Goal: Task Accomplishment & Management: Manage account settings

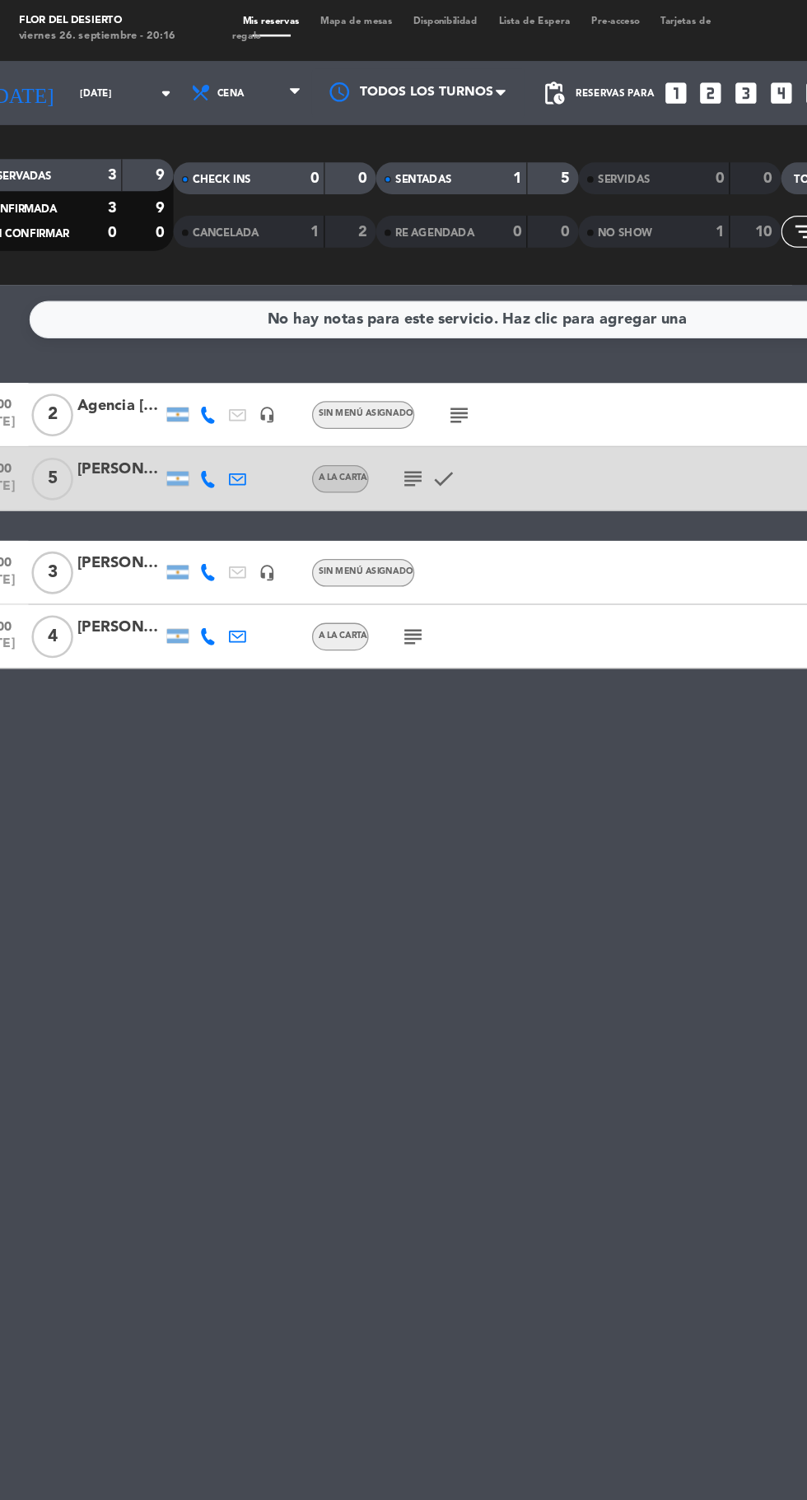
click at [386, 320] on icon "subject" at bounding box center [390, 323] width 20 height 20
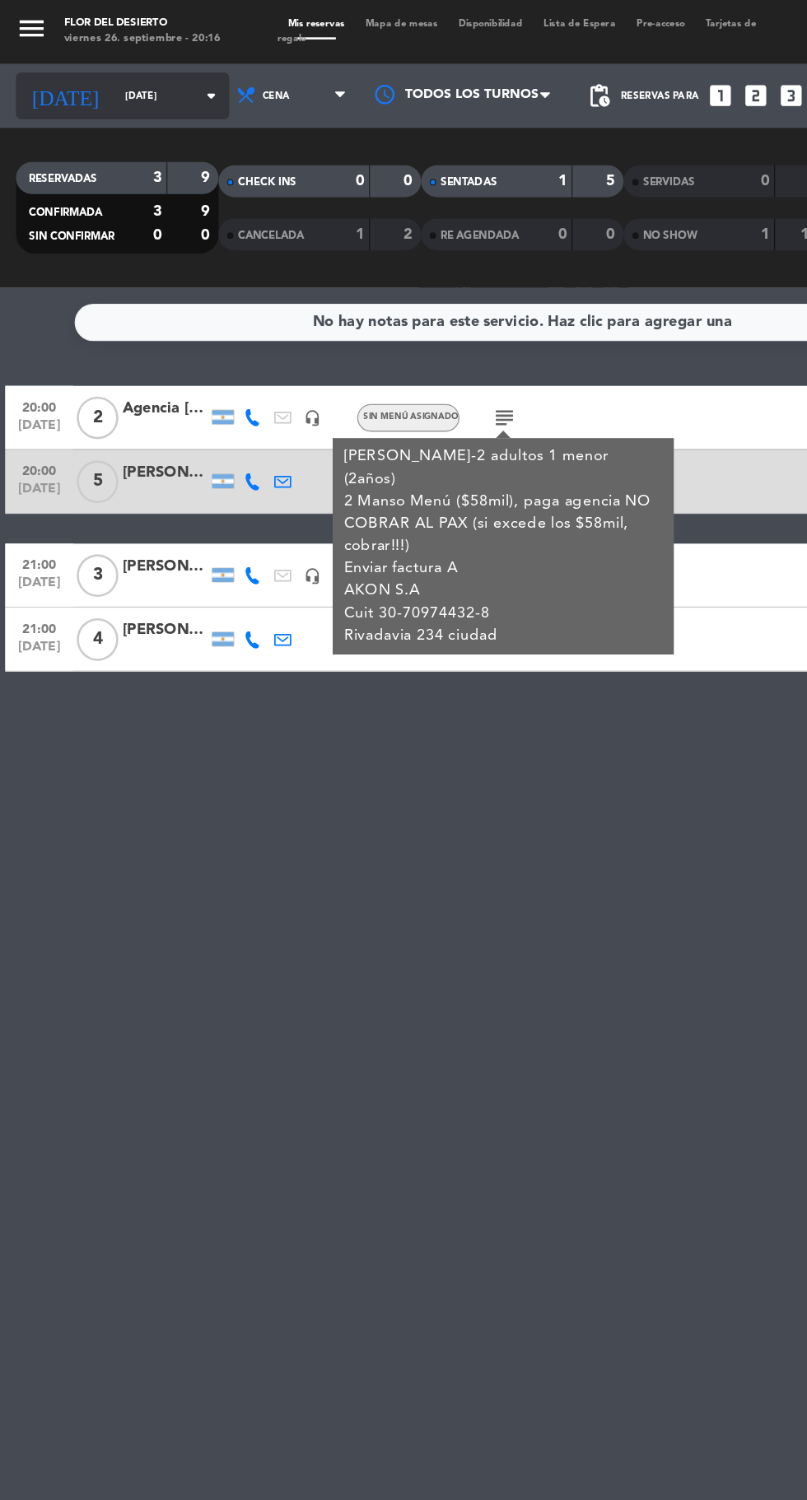
click at [100, 74] on input "[DATE]" at bounding box center [140, 75] width 104 height 26
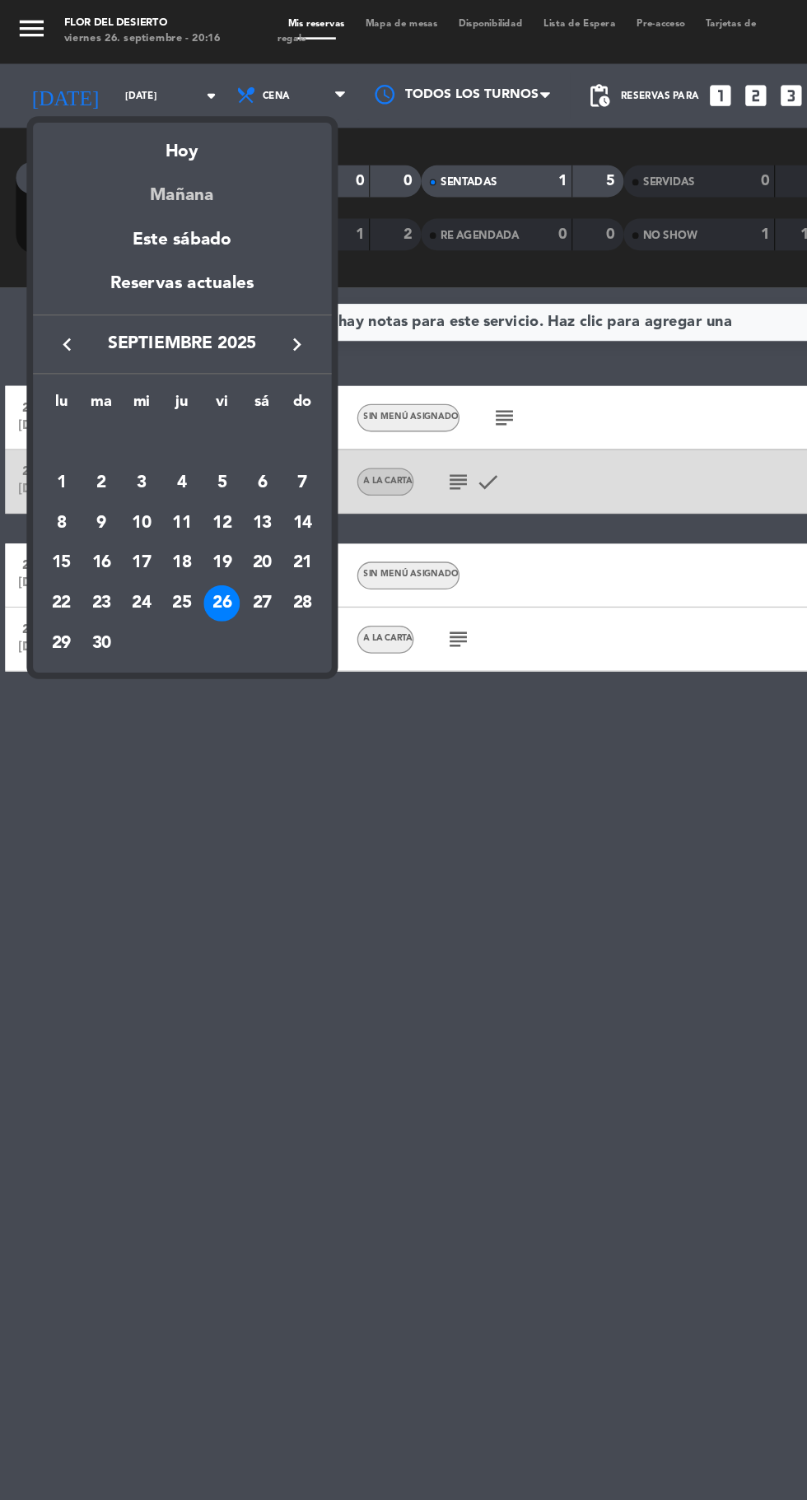
click at [175, 153] on div "Mañana" at bounding box center [141, 145] width 231 height 34
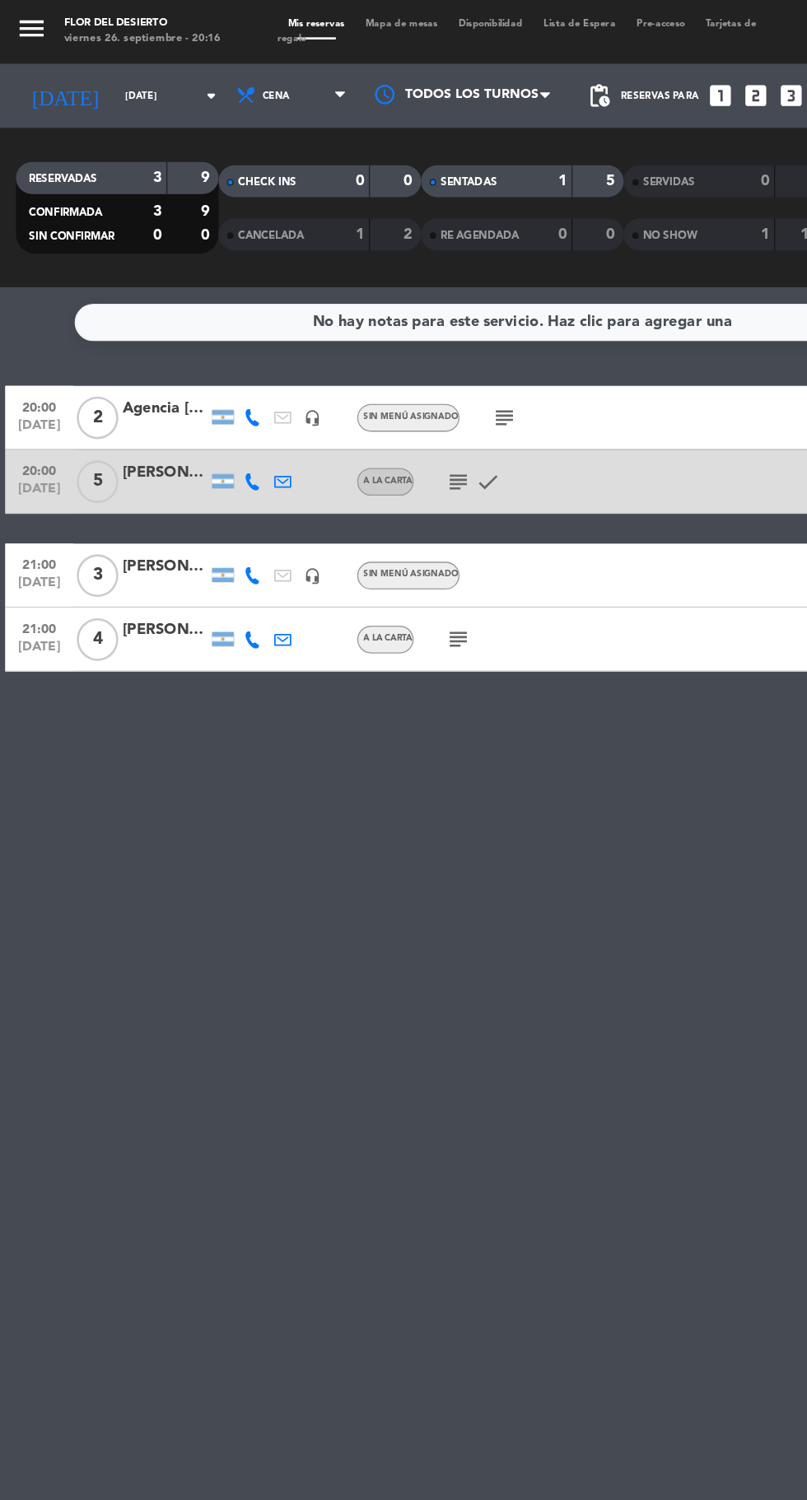
type input "[DATE]"
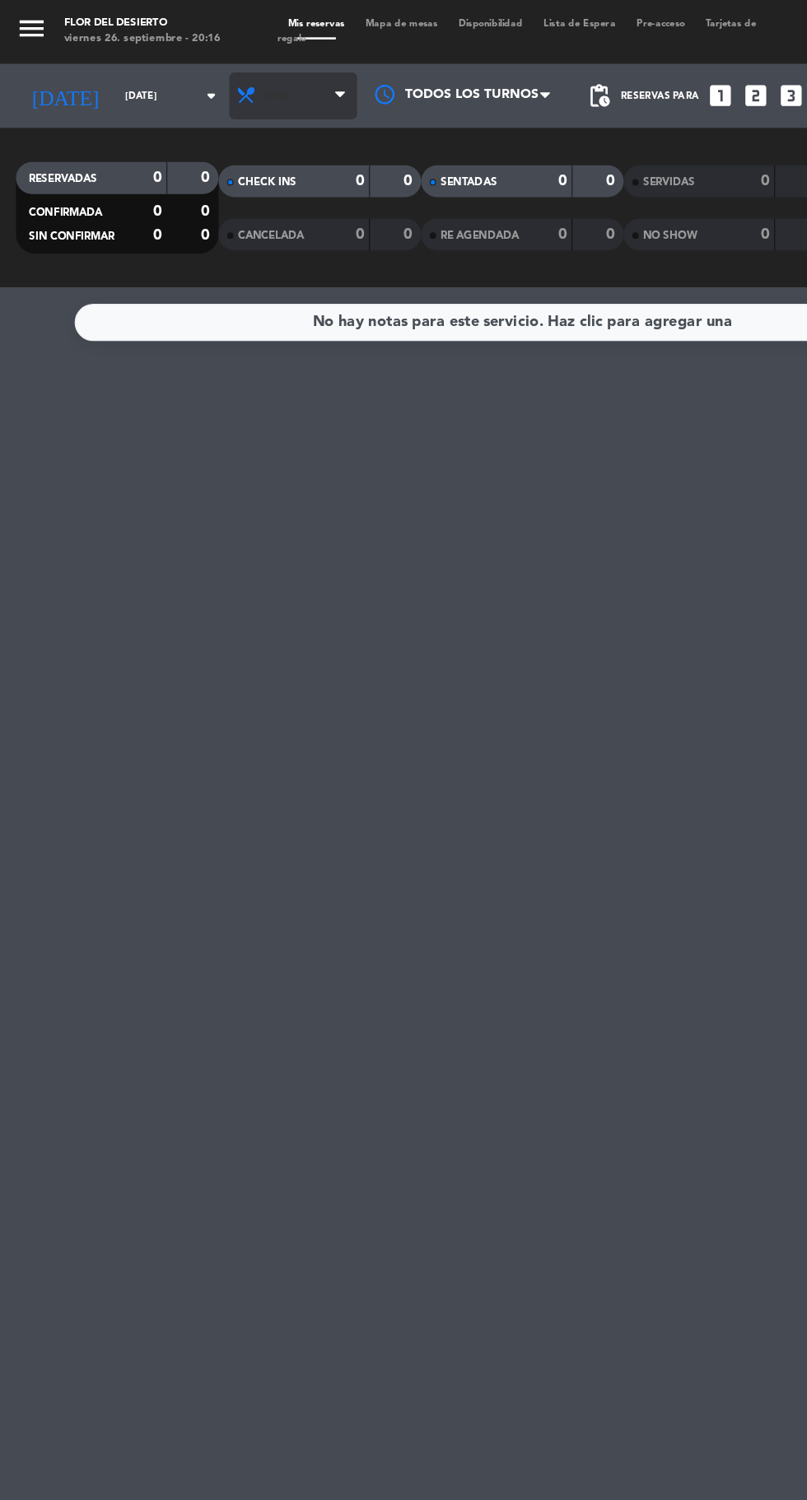
click at [226, 68] on span "Cena" at bounding box center [226, 74] width 99 height 36
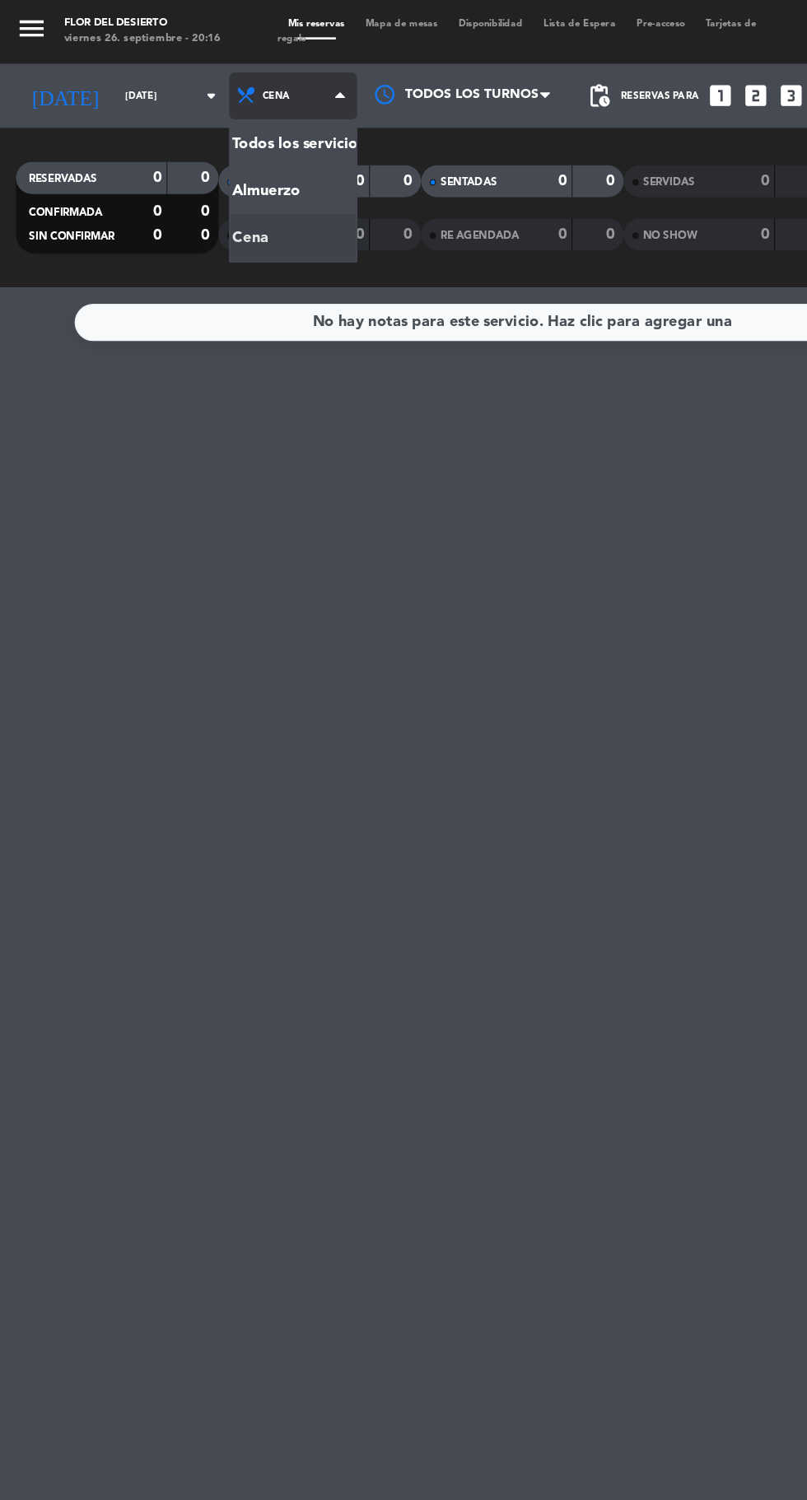
click at [236, 149] on div "menu FLOR DEL DESIERTO [DATE] 26. septiembre - 20:16 Mis reservas Mapa de mesas…" at bounding box center [403, 111] width 807 height 222
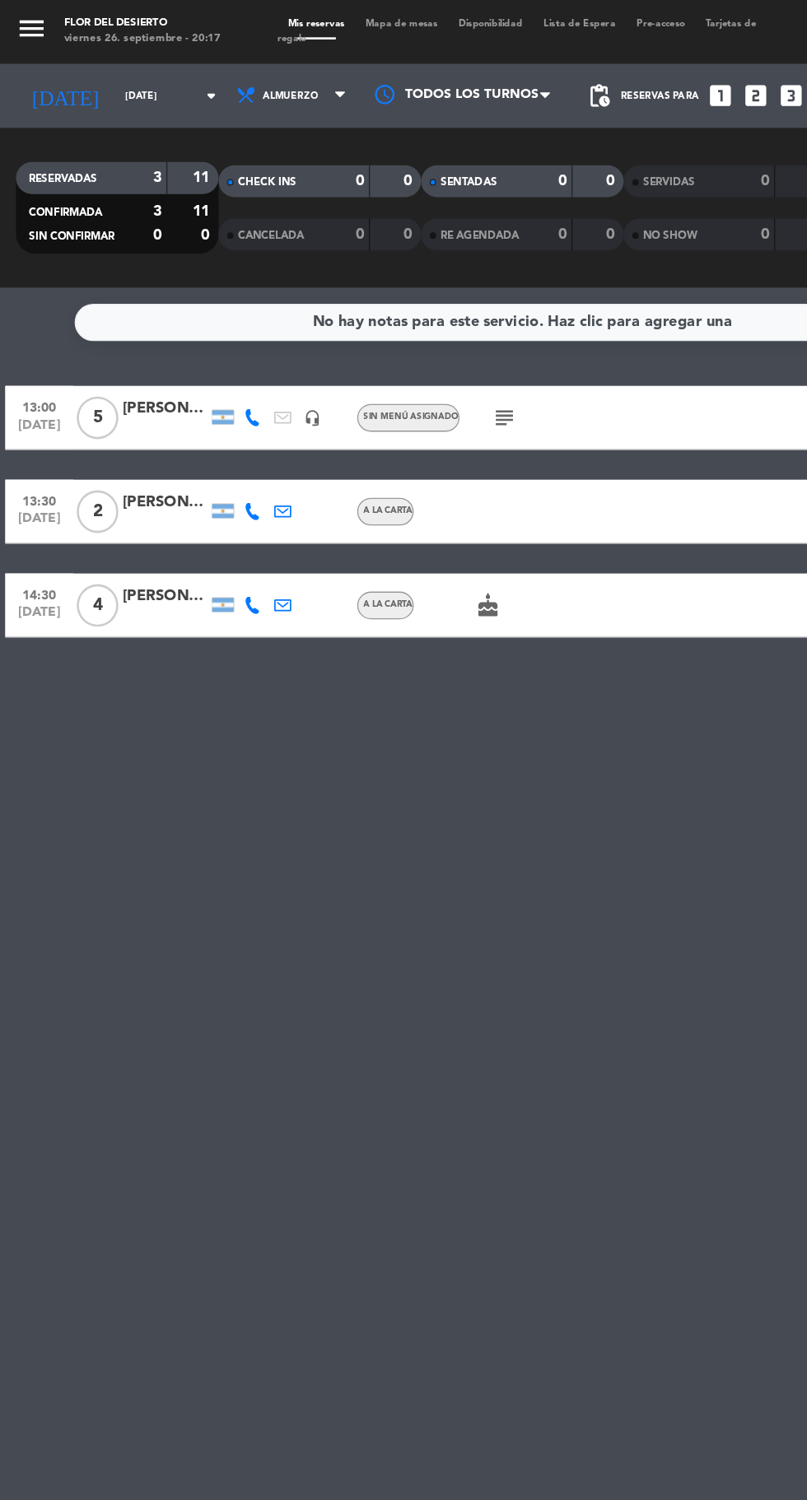
click at [75, 322] on span "5" at bounding box center [75, 322] width 32 height 33
click at [272, 666] on div "No hay notas para este servicio. Haz clic para agregar una 13:00 [DATE] 5 SALON…" at bounding box center [403, 861] width 807 height 1278
click at [310, 748] on div "No hay notas para este servicio. Haz clic para agregar una 13:00 [DATE] 5 [PERS…" at bounding box center [403, 861] width 807 height 1278
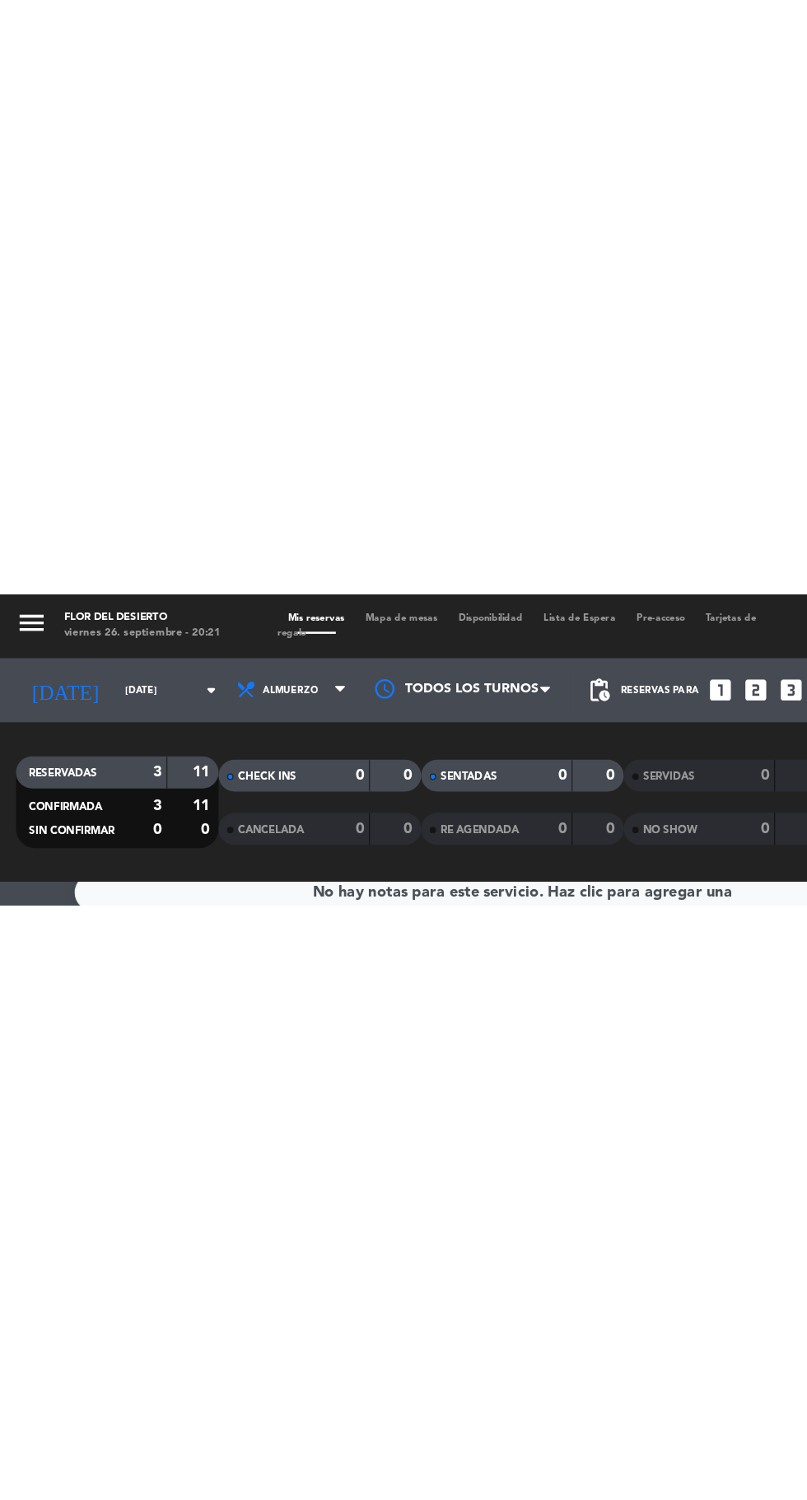
scroll to position [19, 0]
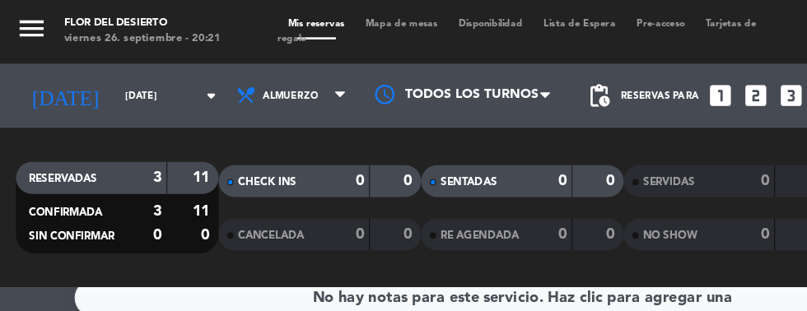
click at [504, 176] on div "NO SHOW" at bounding box center [524, 181] width 76 height 19
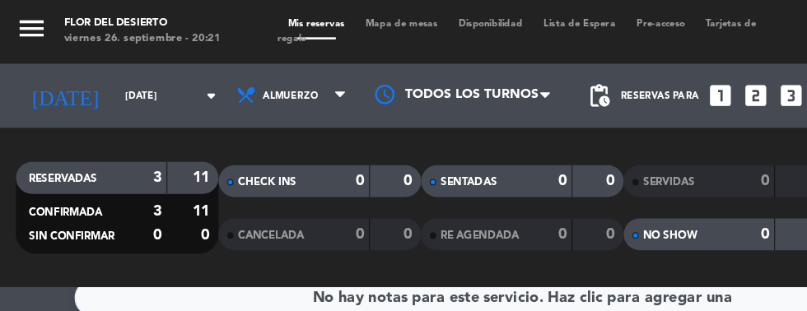
click at [487, 172] on div "NO SHOW" at bounding box center [524, 181] width 76 height 19
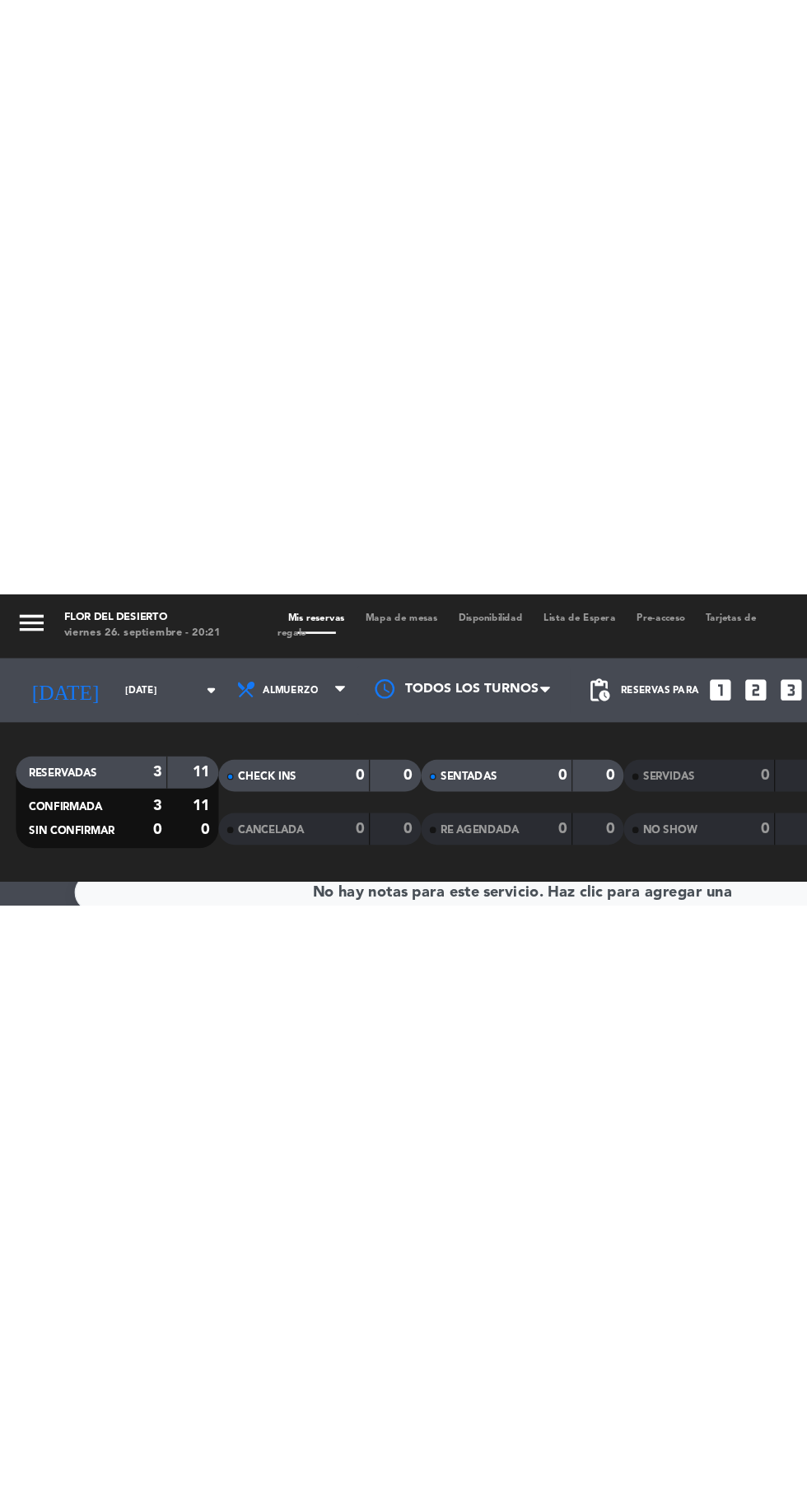
scroll to position [0, 0]
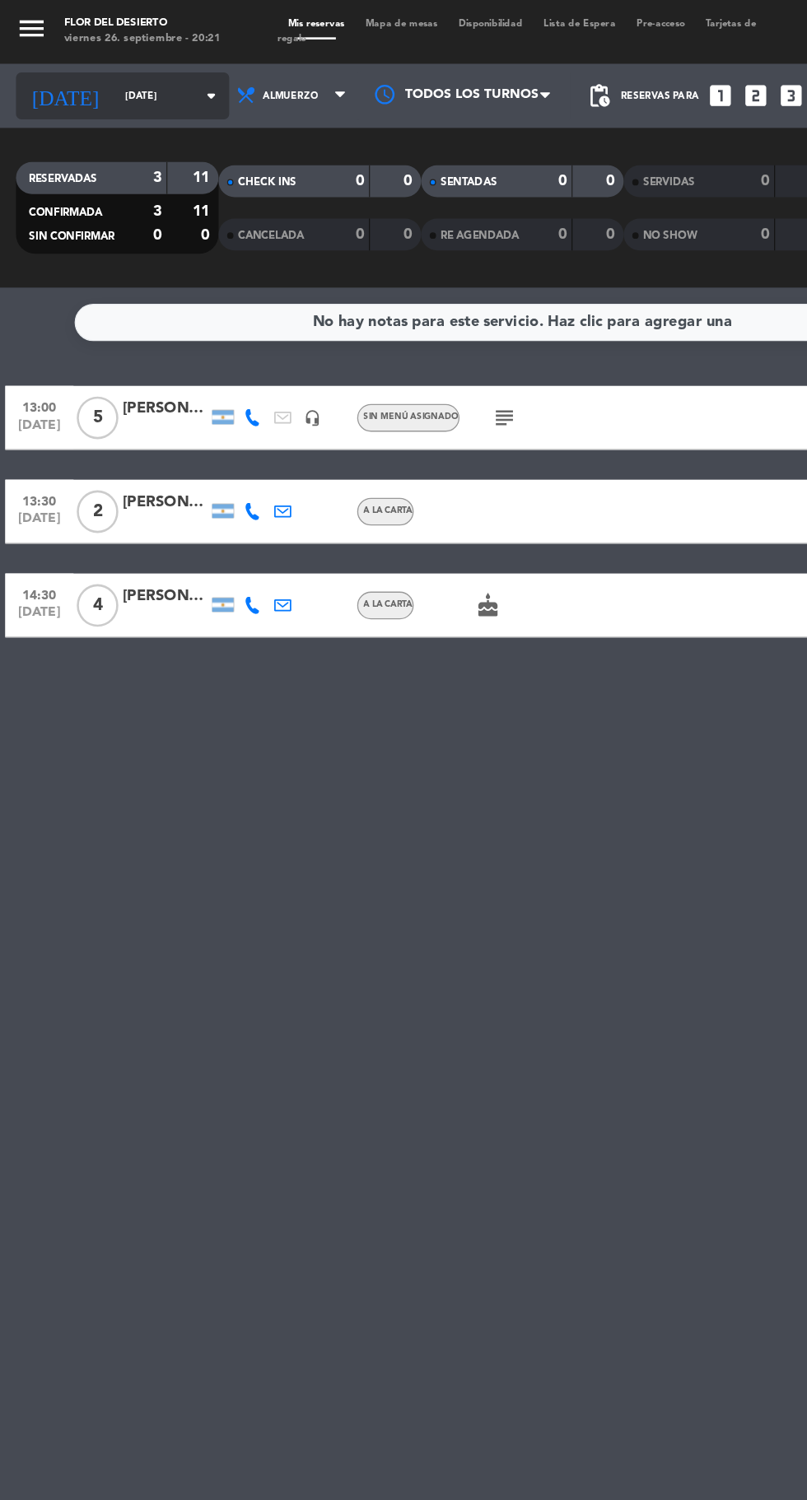
click at [101, 72] on input "[DATE]" at bounding box center [140, 75] width 104 height 26
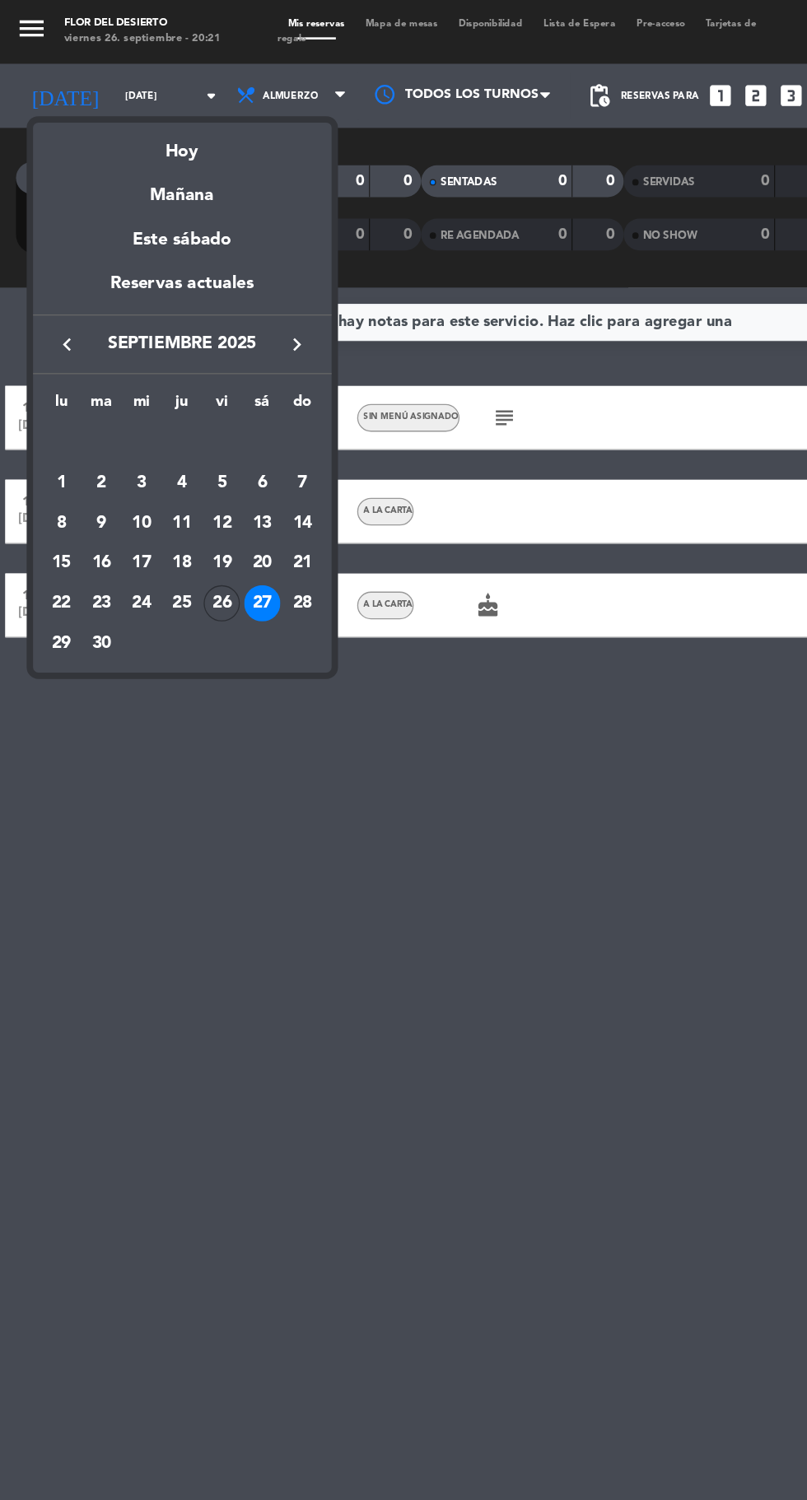
click at [361, 678] on div at bounding box center [403, 750] width 807 height 1500
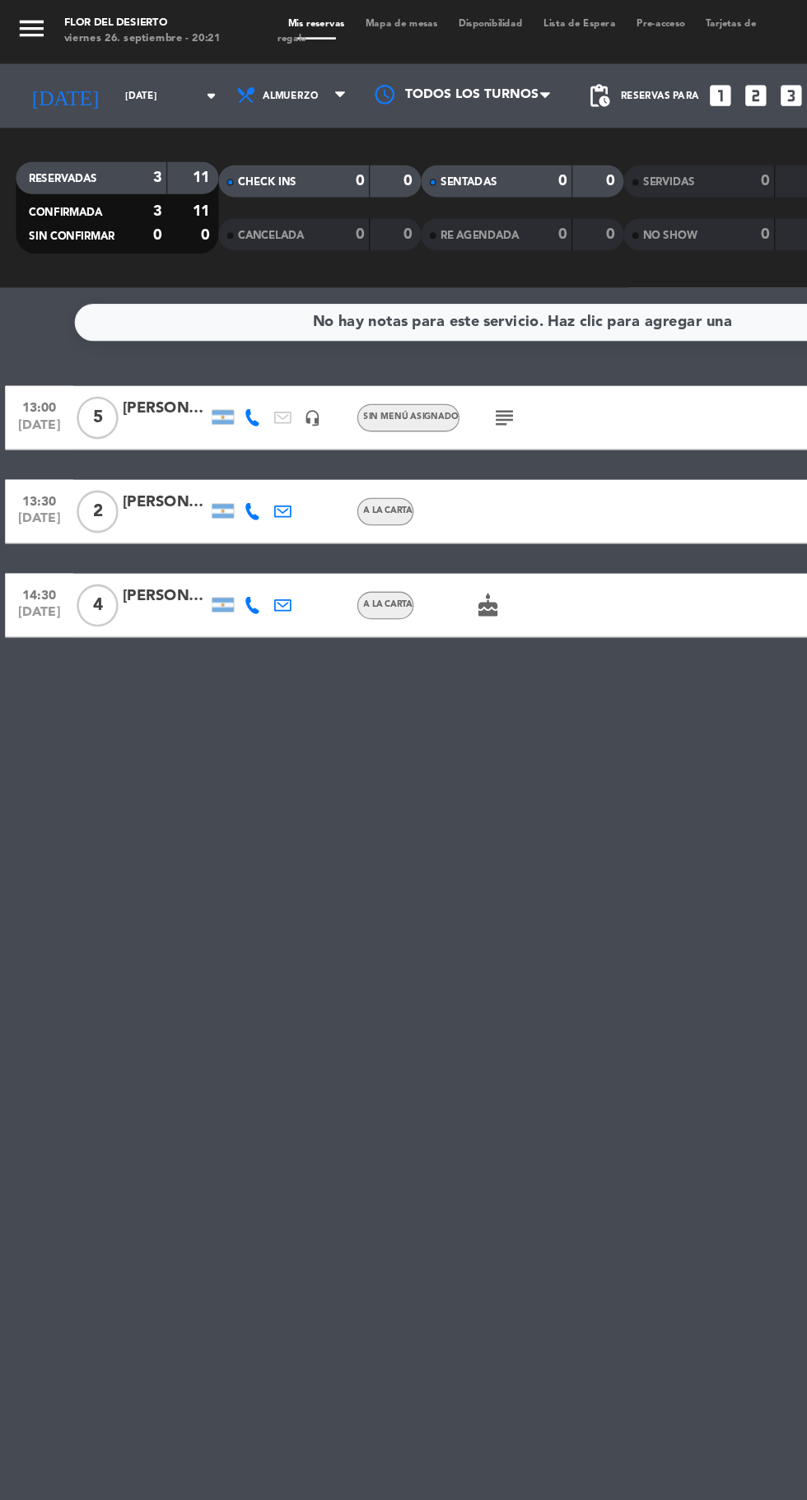
click at [118, 314] on div "[PERSON_NAME]" at bounding box center [128, 315] width 66 height 19
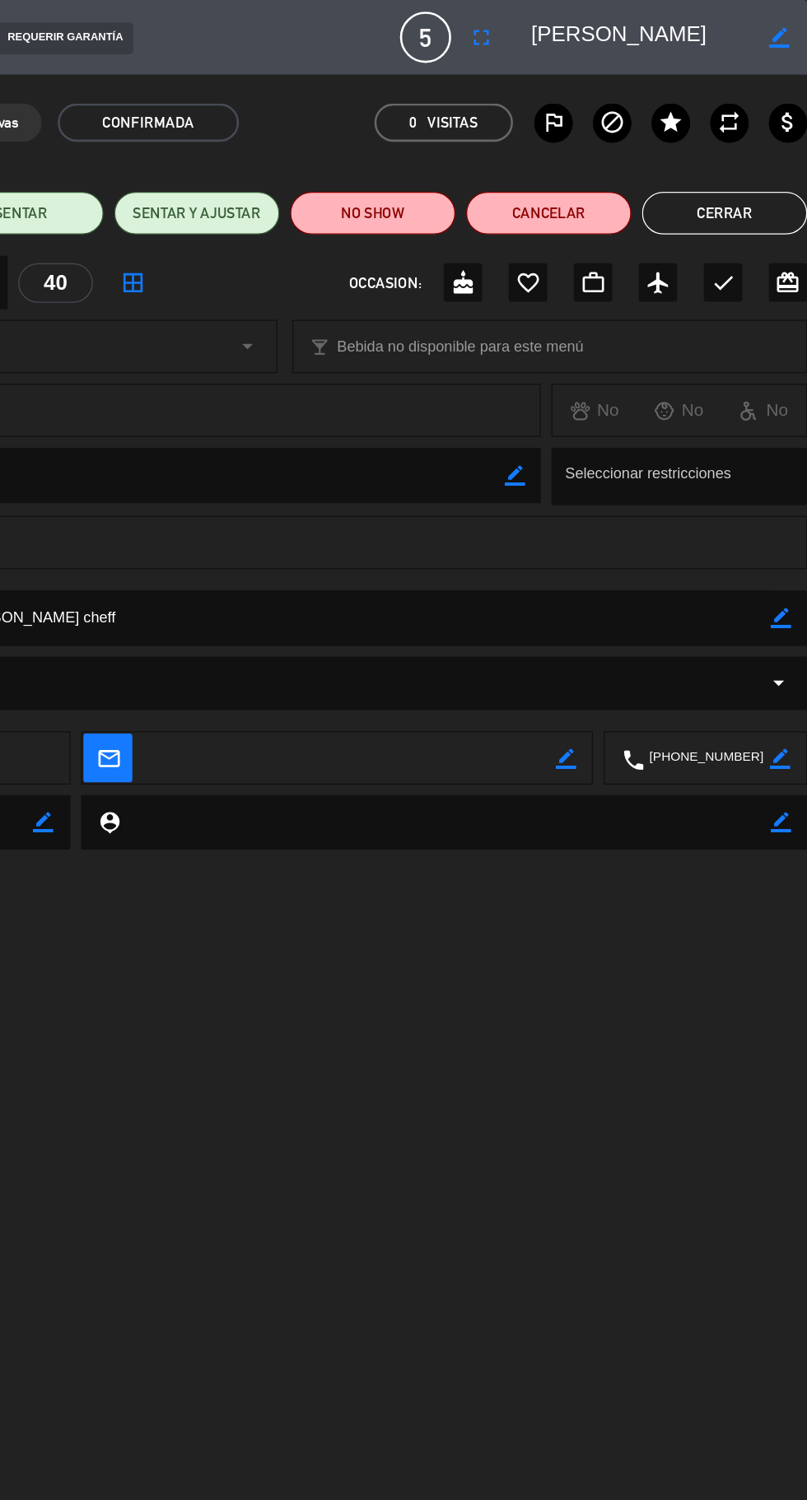
click at [557, 30] on icon "fullscreen" at bounding box center [555, 29] width 20 height 20
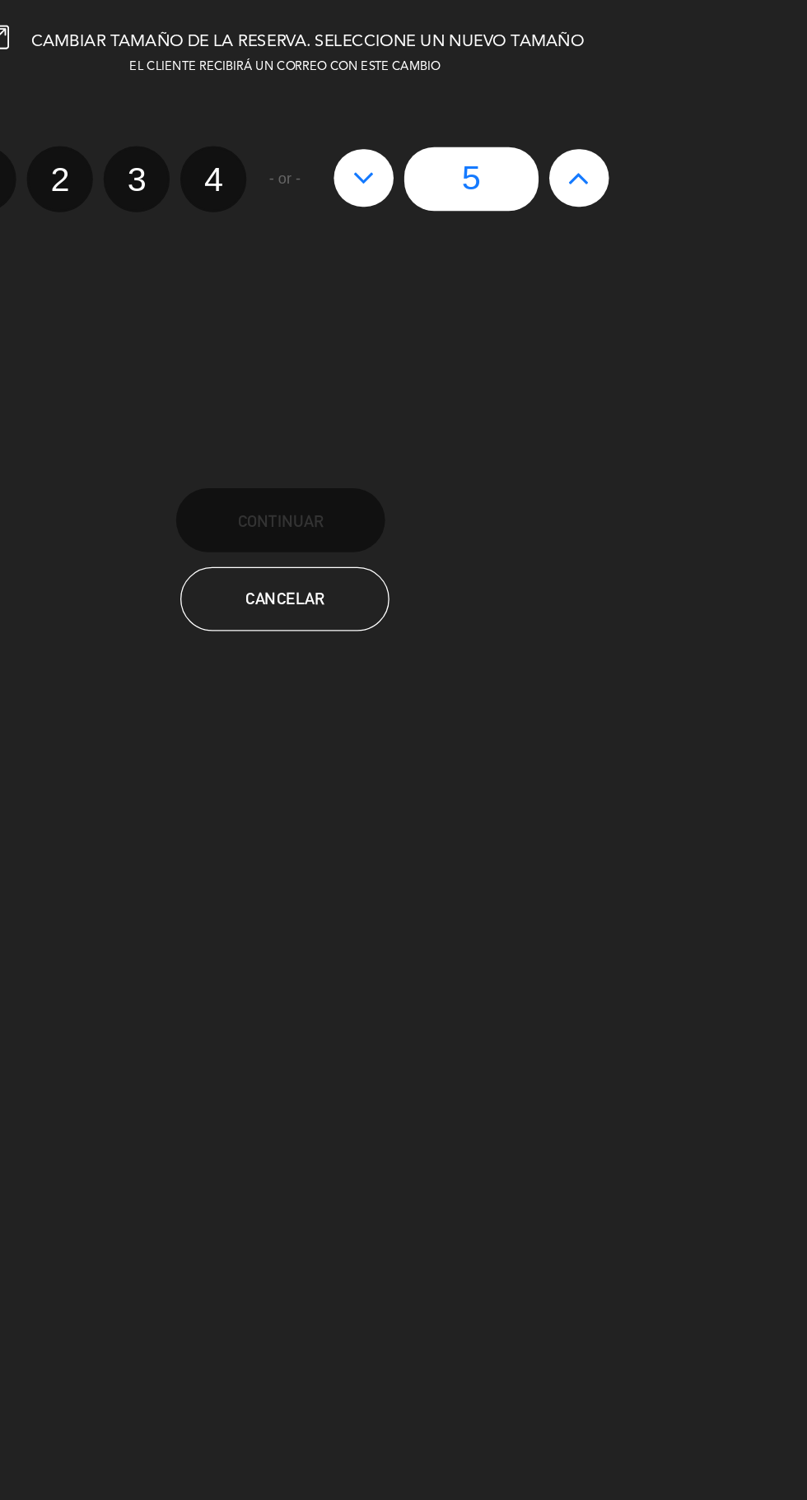
click at [630, 137] on icon at bounding box center [630, 137] width 17 height 26
type input "6"
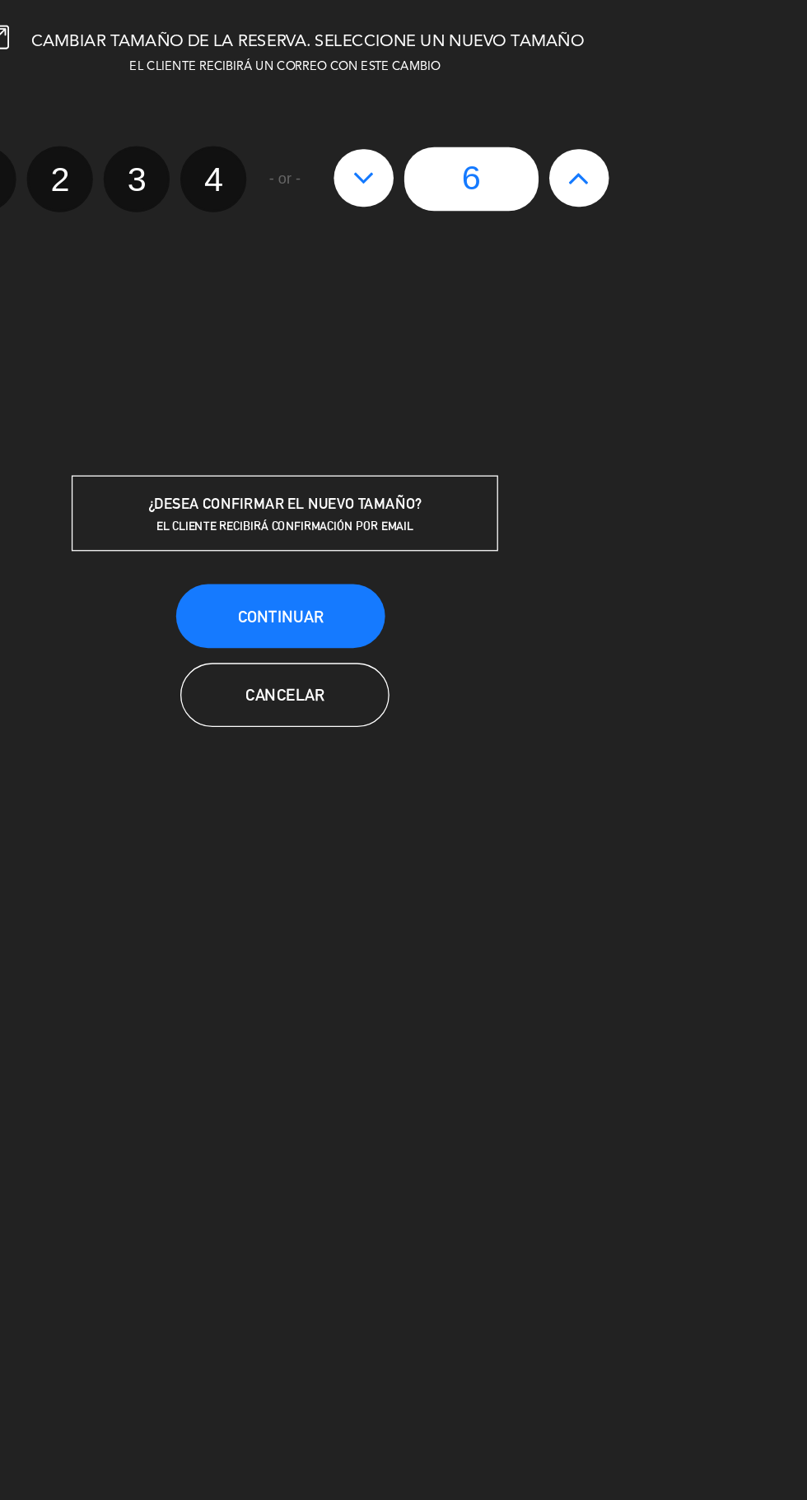
click at [630, 137] on icon at bounding box center [630, 137] width 17 height 26
type input "7"
click at [435, 461] on button "Continuar" at bounding box center [399, 475] width 161 height 49
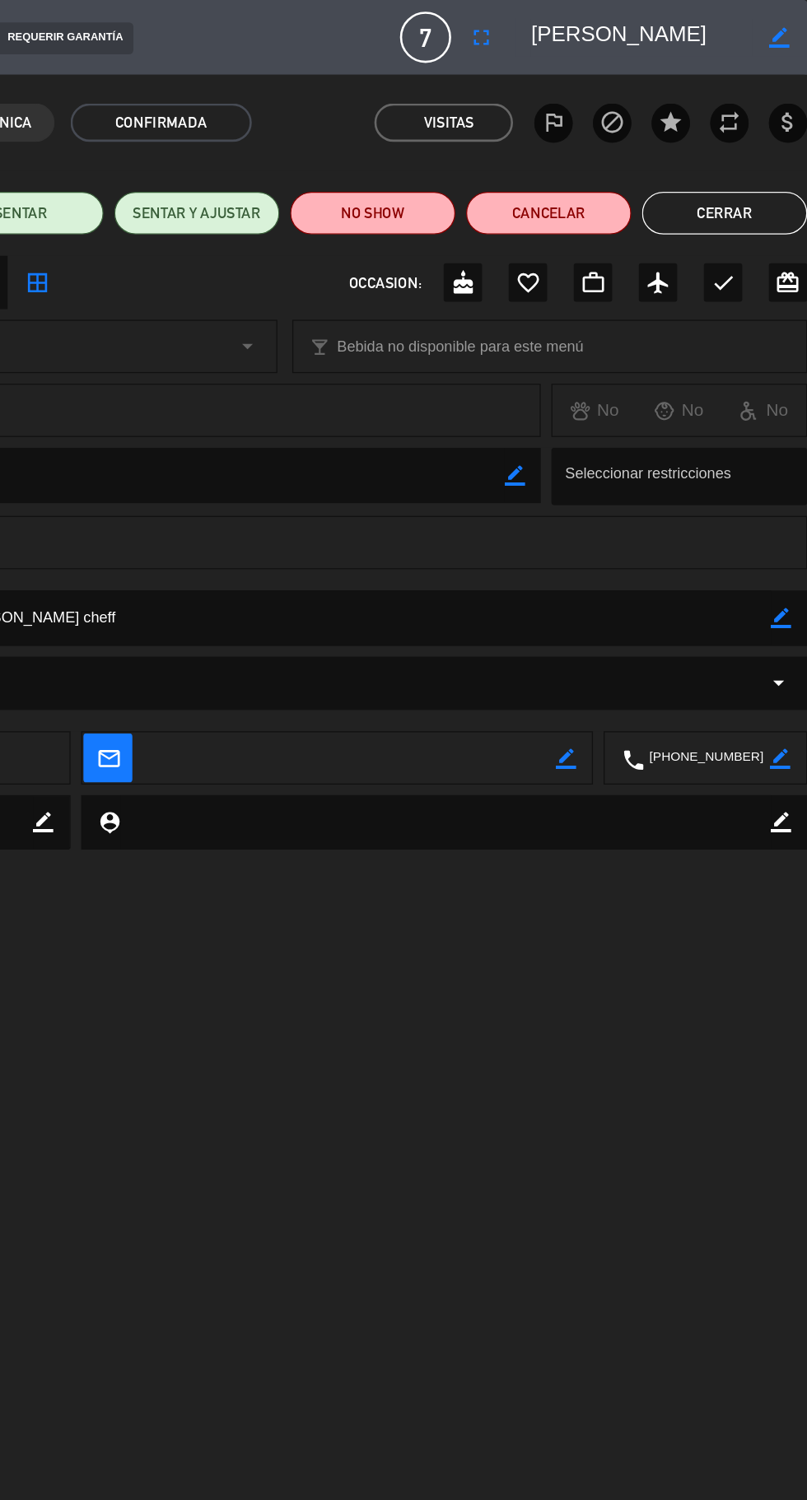
click at [749, 169] on button "Cerrar" at bounding box center [743, 164] width 128 height 33
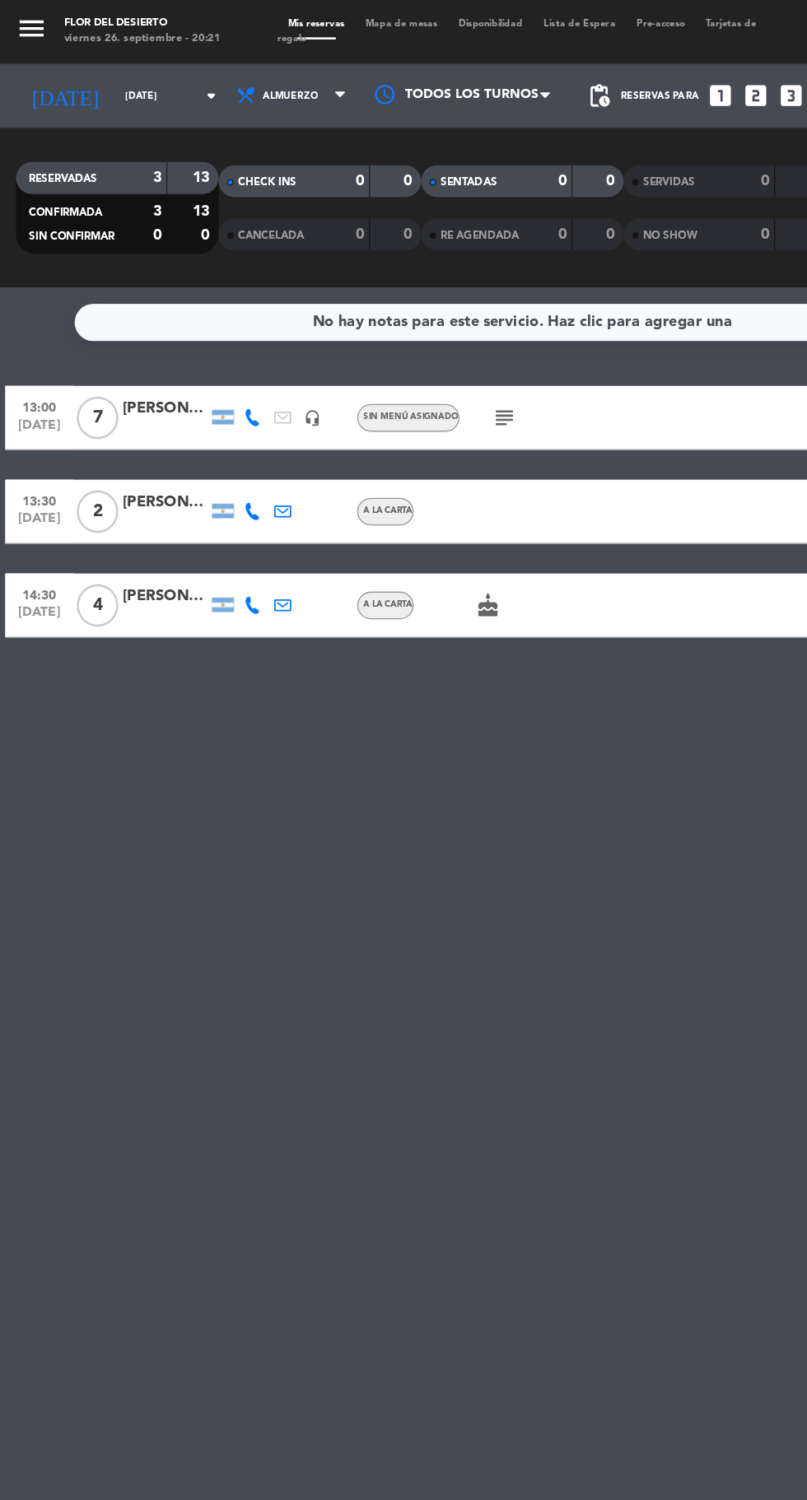
click at [397, 319] on icon "subject" at bounding box center [390, 323] width 20 height 20
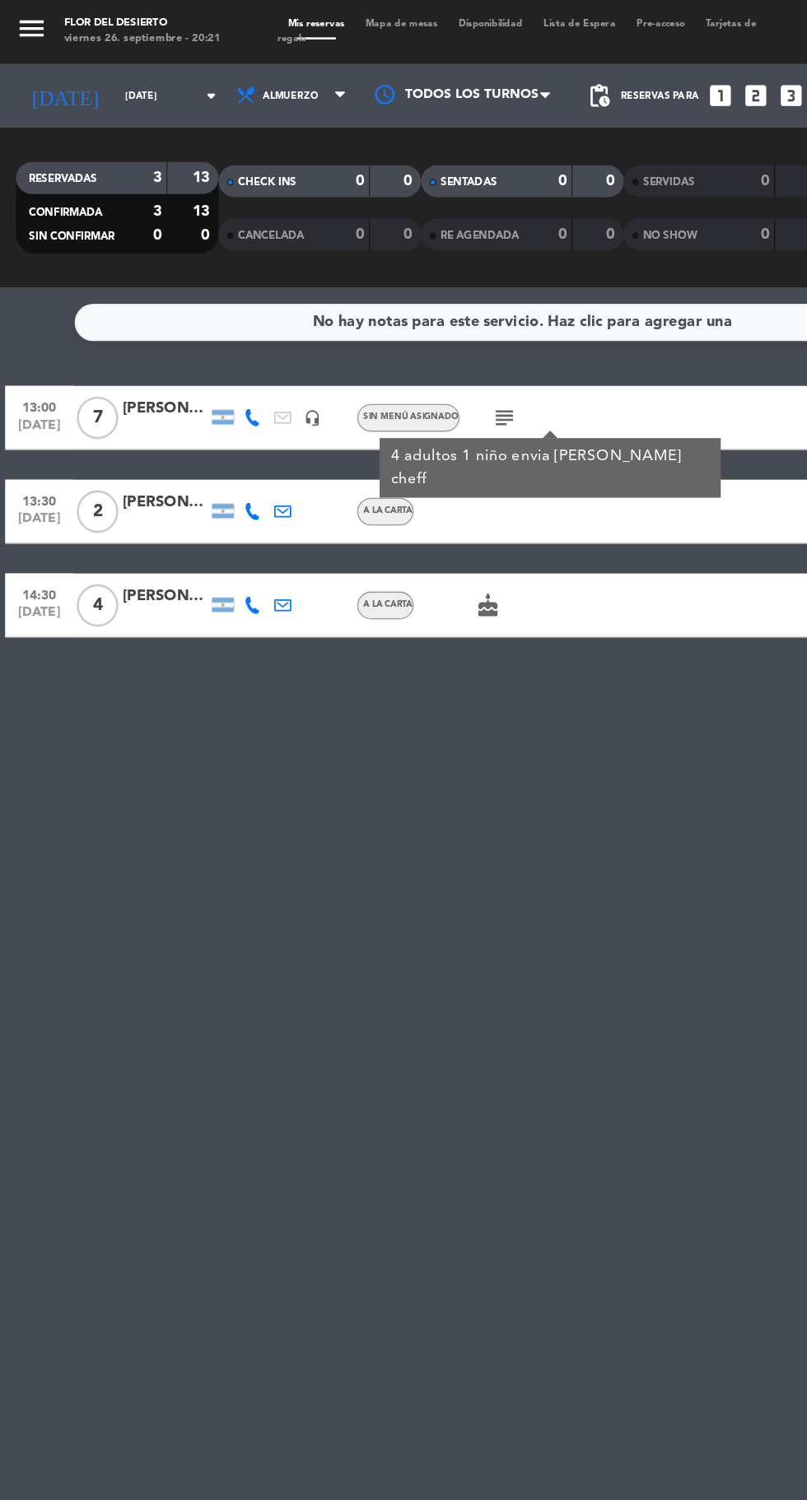
click at [343, 630] on div "No hay notas para este servicio. Haz clic para agregar una 13:00 [DATE] 7 [PERS…" at bounding box center [403, 861] width 807 height 1278
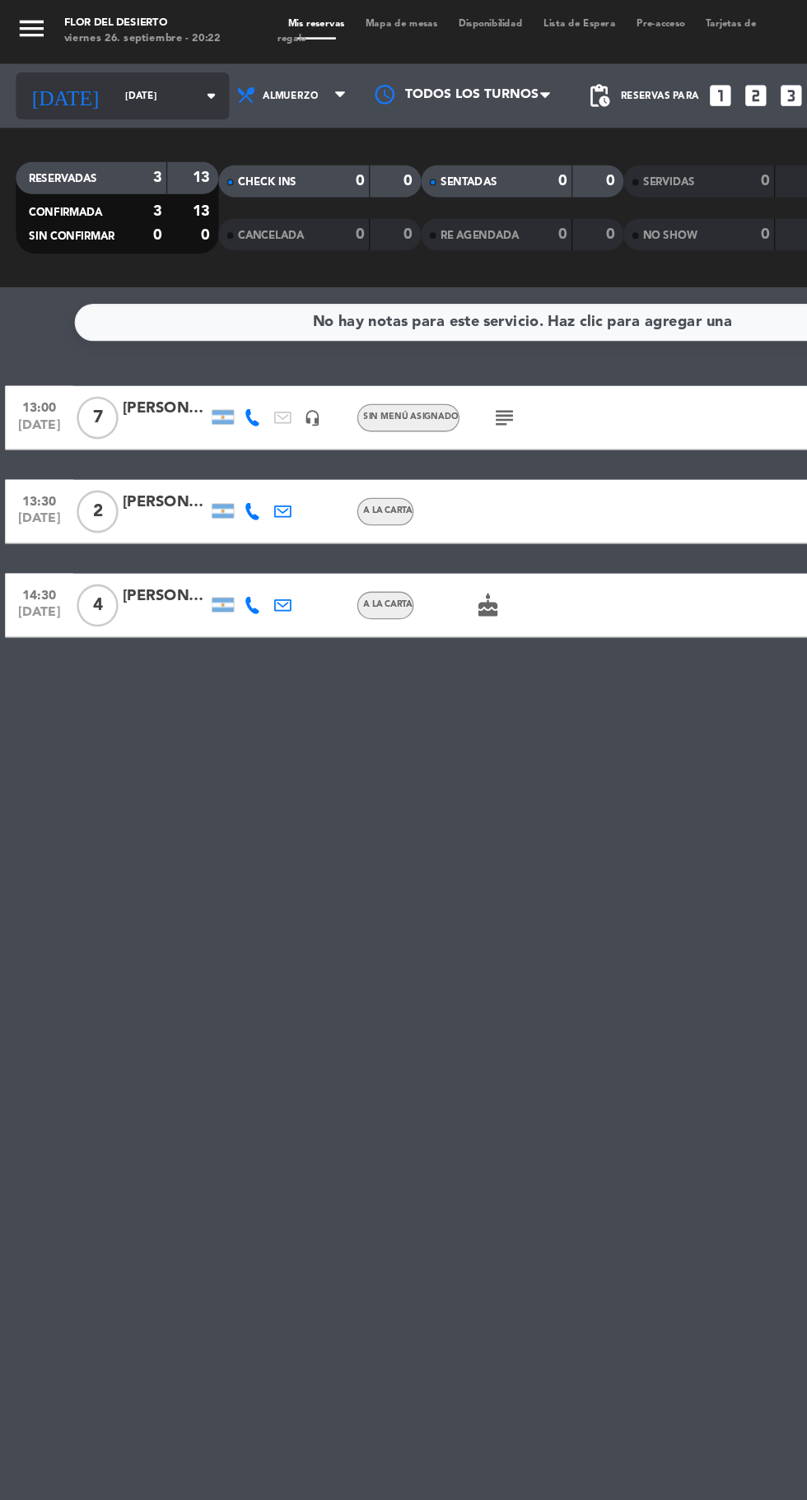
click at [98, 74] on input "[DATE]" at bounding box center [140, 75] width 104 height 26
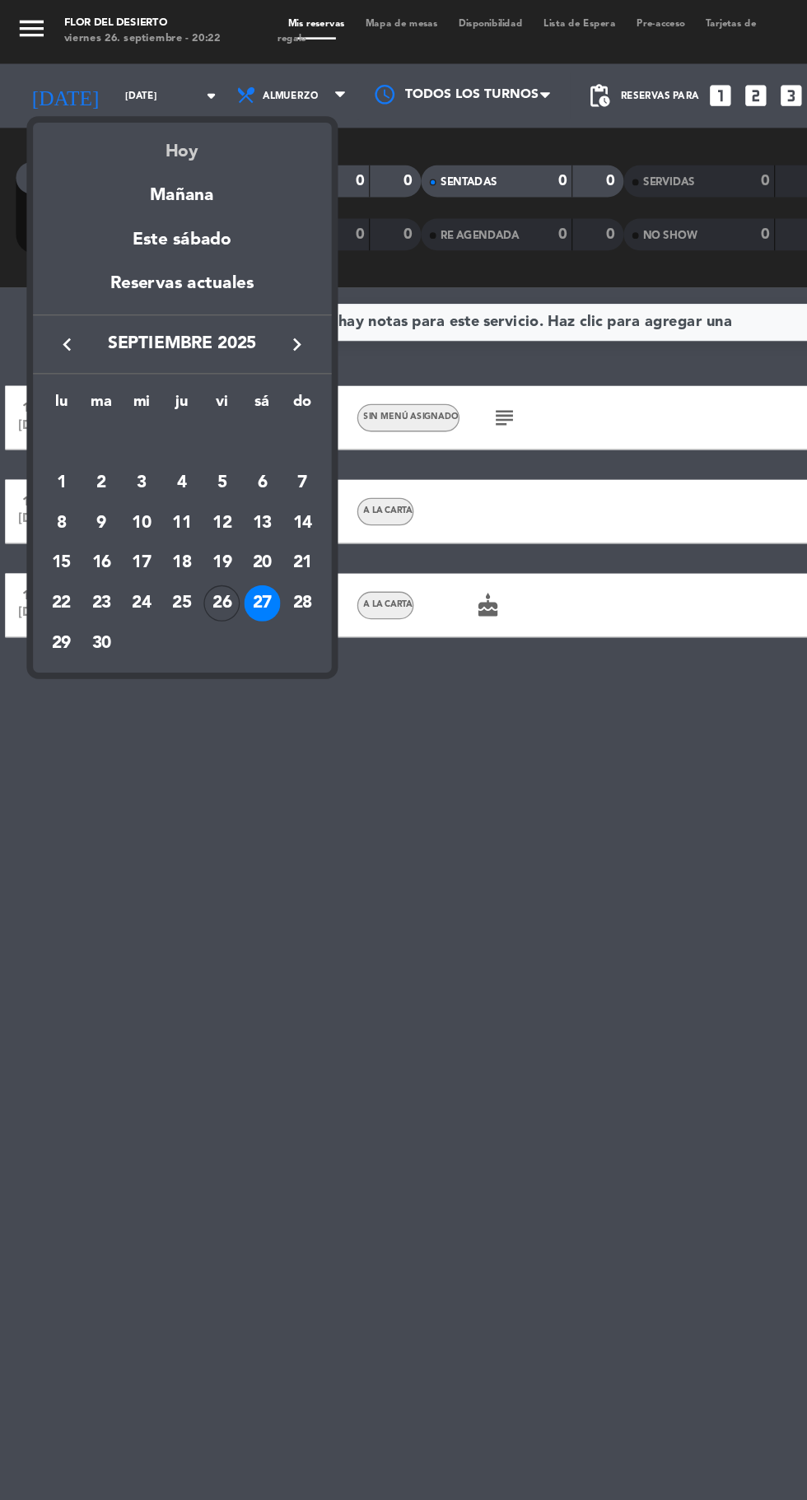
click at [197, 108] on div "Hoy" at bounding box center [141, 112] width 231 height 34
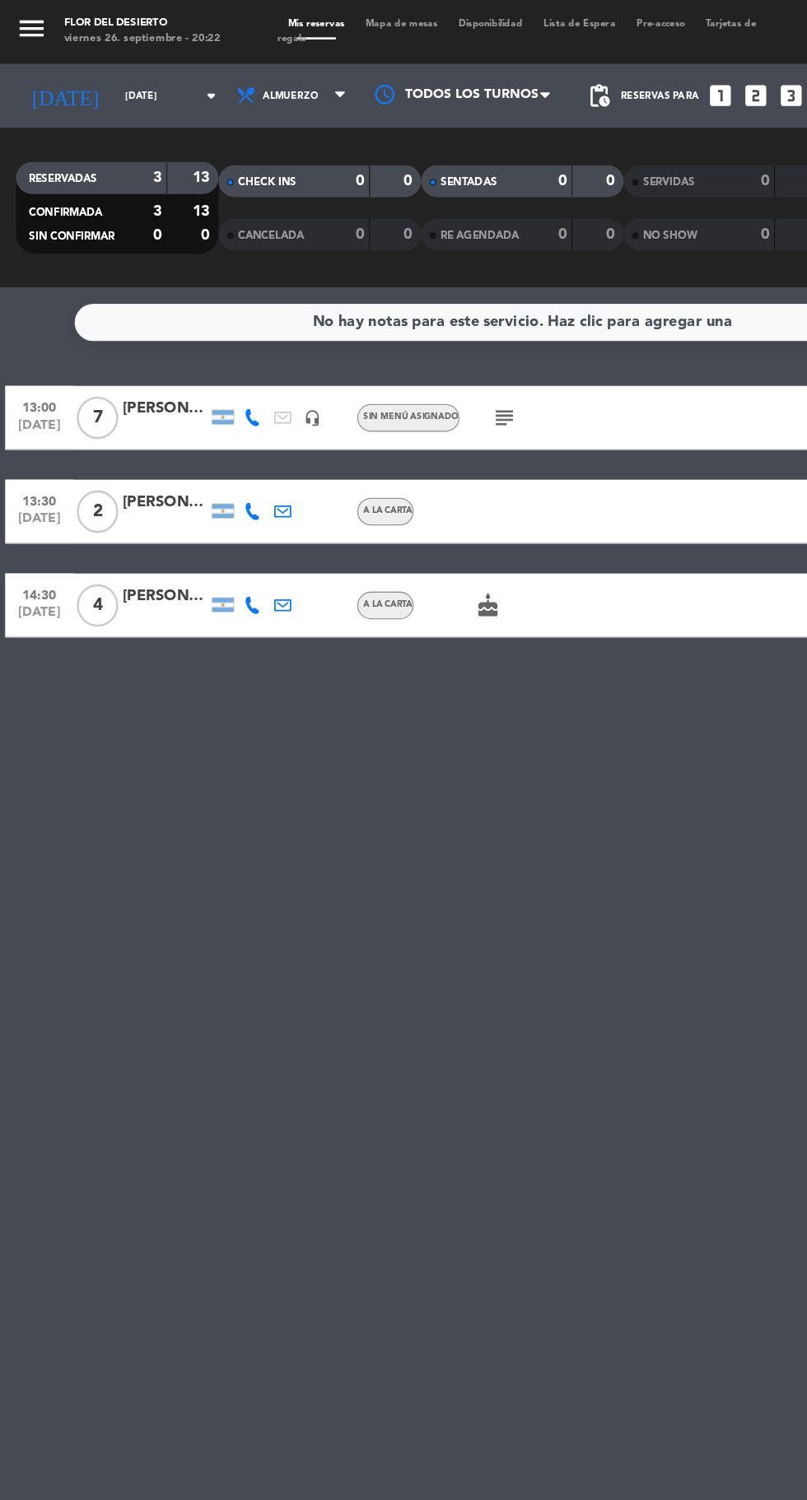
type input "[DATE]"
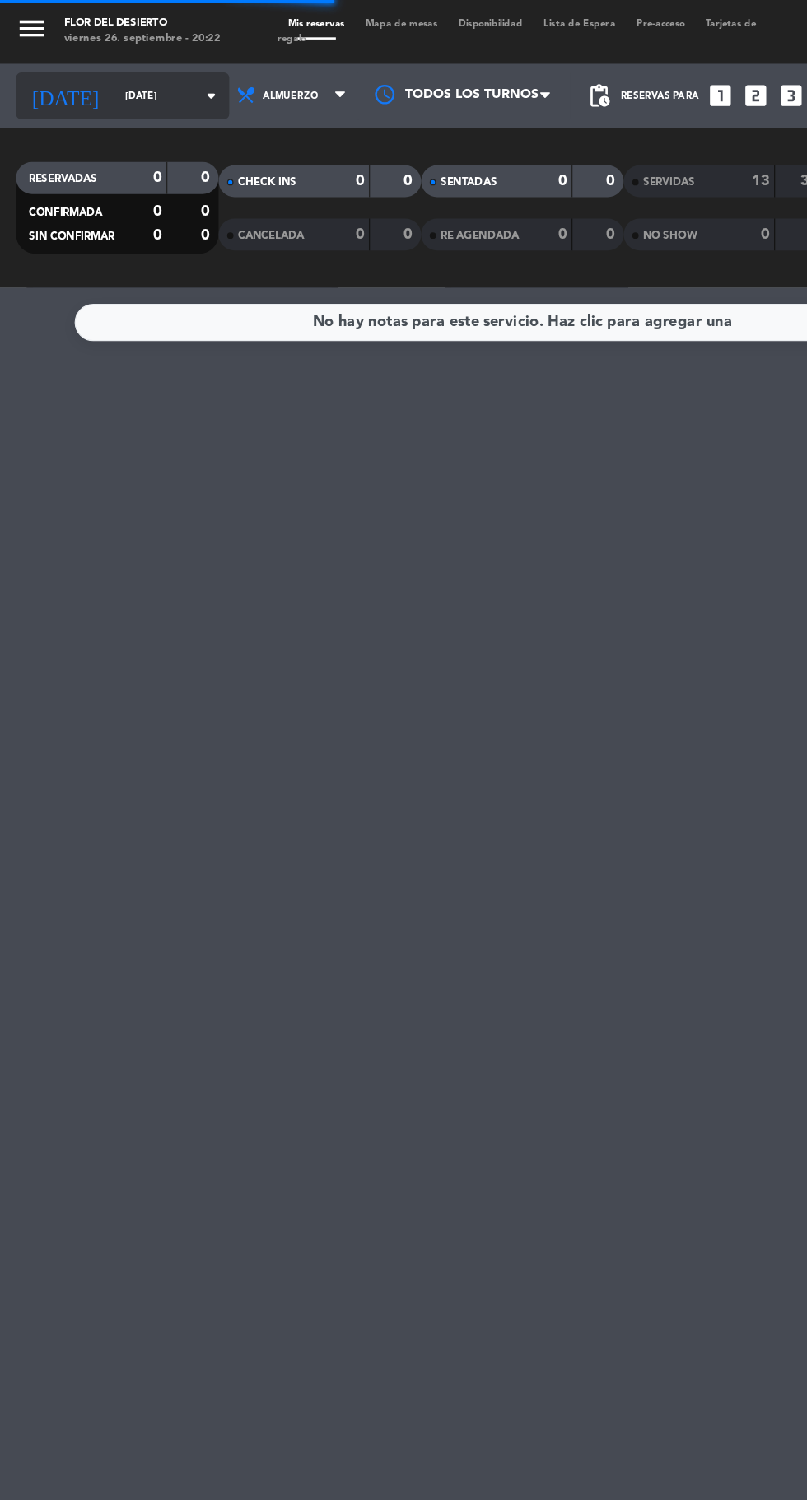
click at [115, 74] on input "[DATE]" at bounding box center [140, 75] width 104 height 26
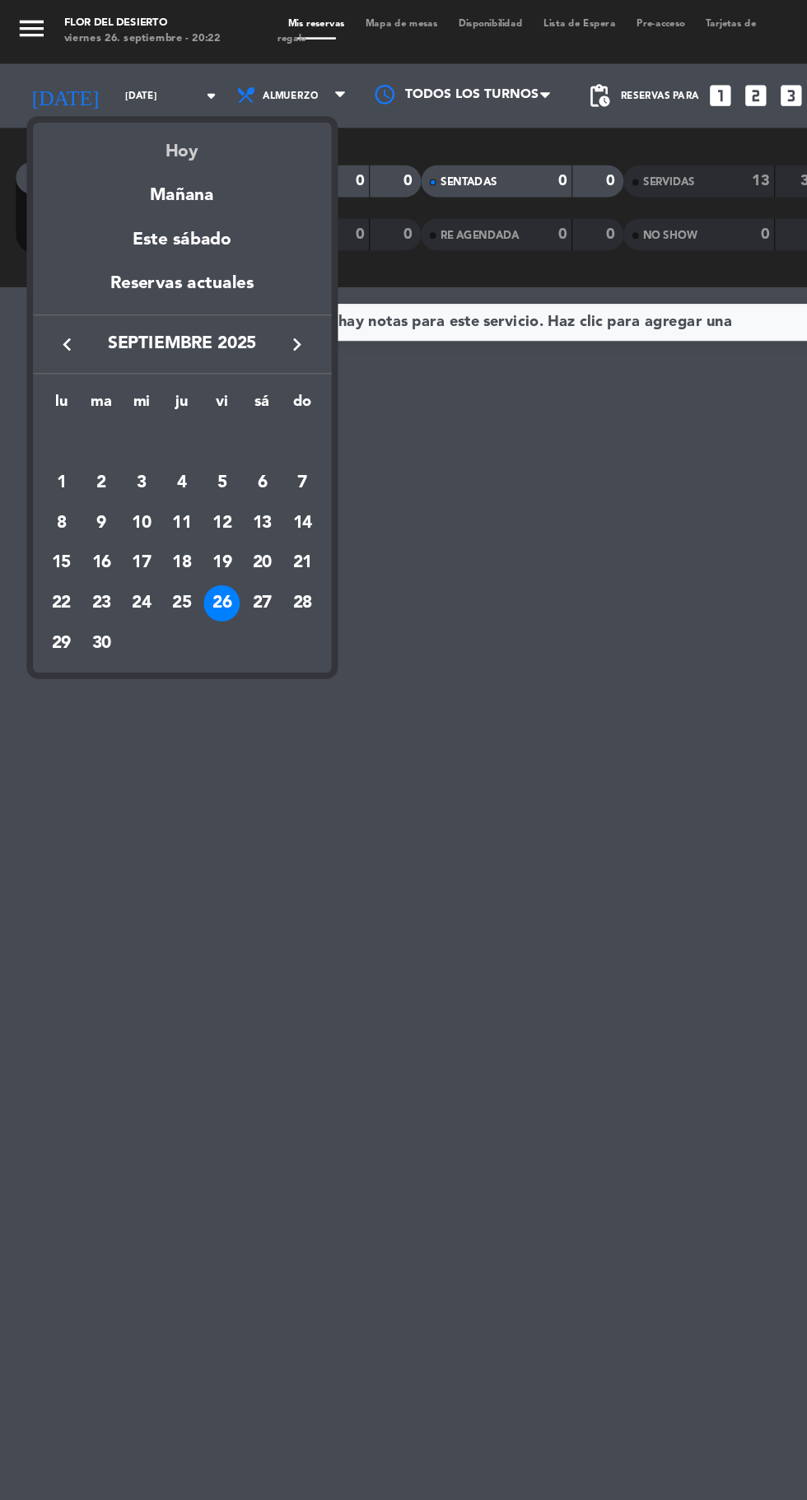
click at [179, 119] on div "Hoy" at bounding box center [141, 112] width 231 height 34
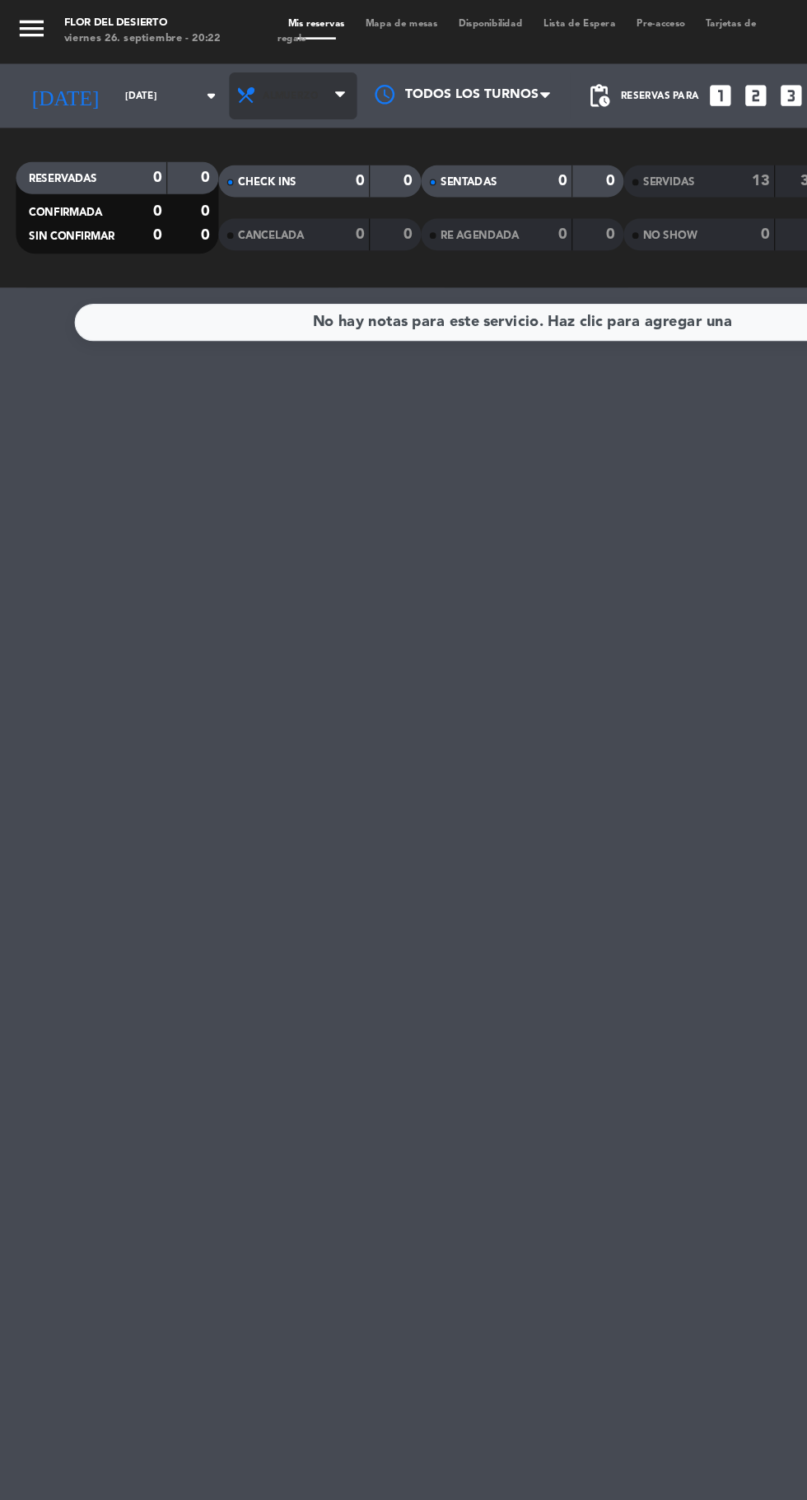
click at [217, 80] on span "Almuerzo" at bounding box center [226, 74] width 99 height 36
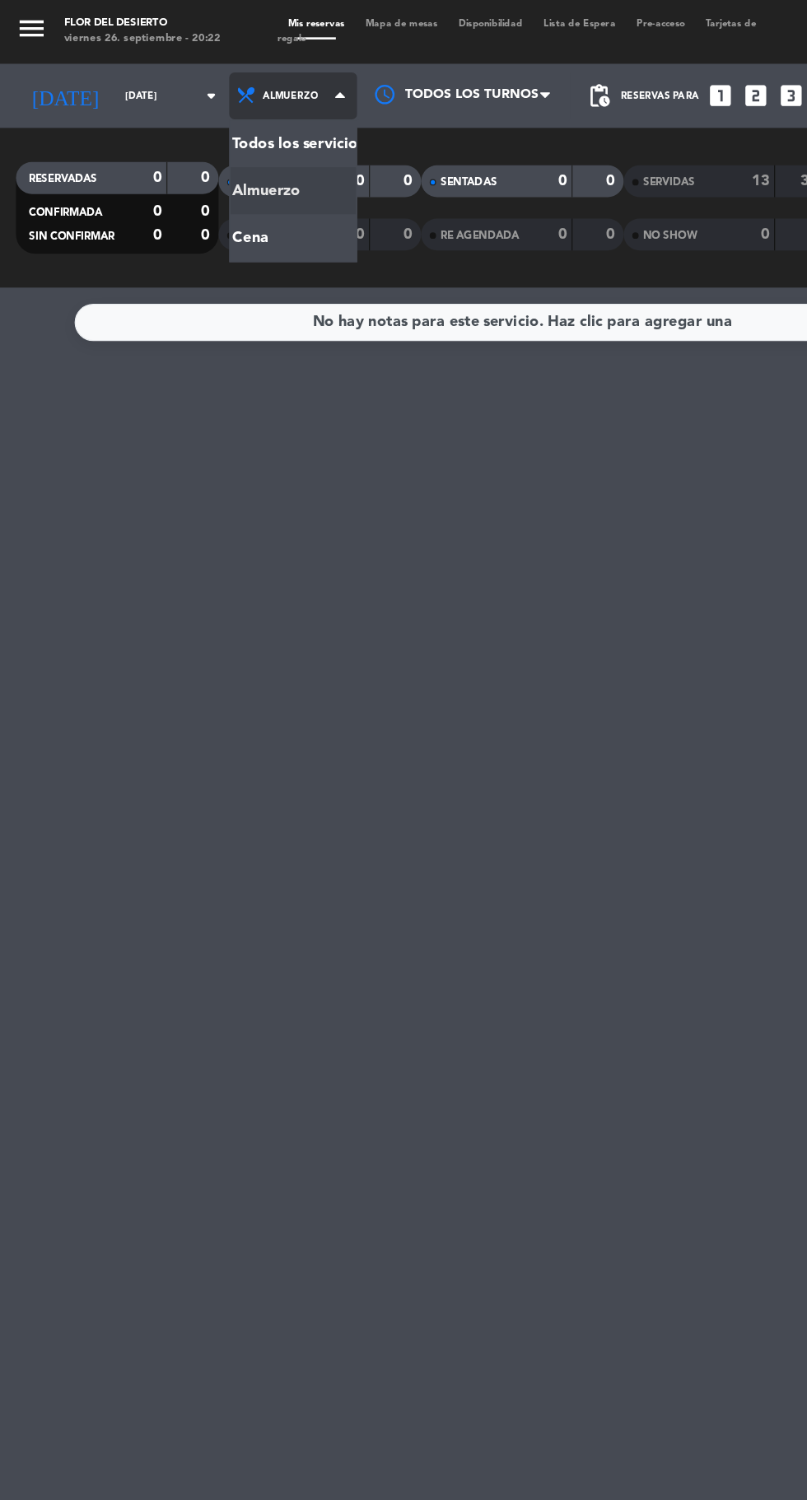
click at [230, 175] on div "menu FLOR DEL DESIERTO [DATE] 26. septiembre - 20:22 Mis reservas Mapa de mesas…" at bounding box center [403, 111] width 807 height 222
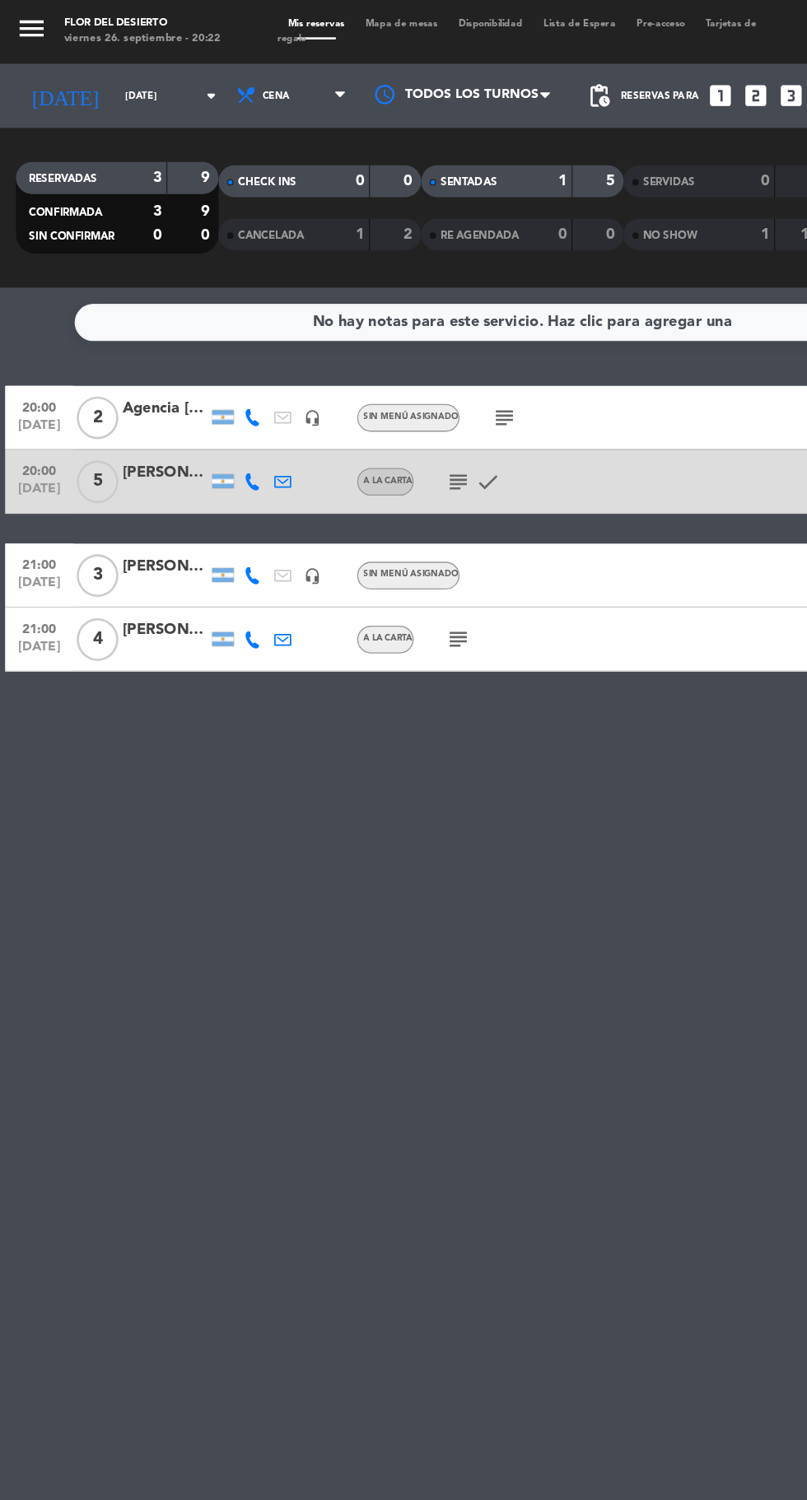
click at [201, 321] on icon at bounding box center [195, 322] width 13 height 13
click at [255, 295] on div "No hay notas para este servicio. Haz clic para agregar una 20:00 [DATE] 2 Agenc…" at bounding box center [403, 861] width 807 height 1278
click at [217, 322] on icon at bounding box center [218, 322] width 13 height 13
click at [194, 322] on icon at bounding box center [195, 322] width 13 height 13
click at [243, 319] on icon "headset_mic" at bounding box center [241, 322] width 13 height 13
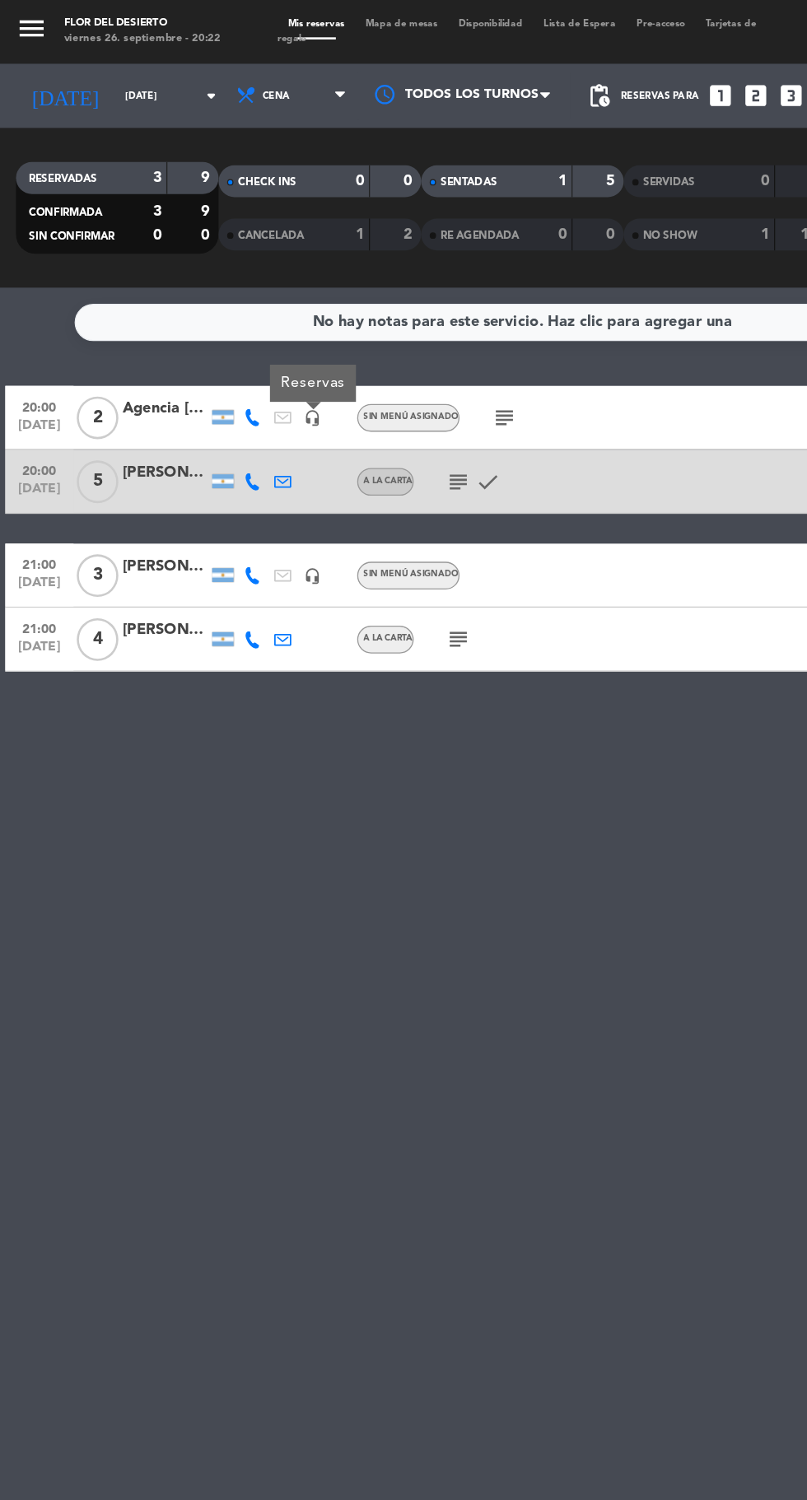
click at [194, 322] on icon at bounding box center [195, 322] width 13 height 13
click at [230, 296] on span at bounding box center [236, 296] width 13 height 13
